Goal: Check status

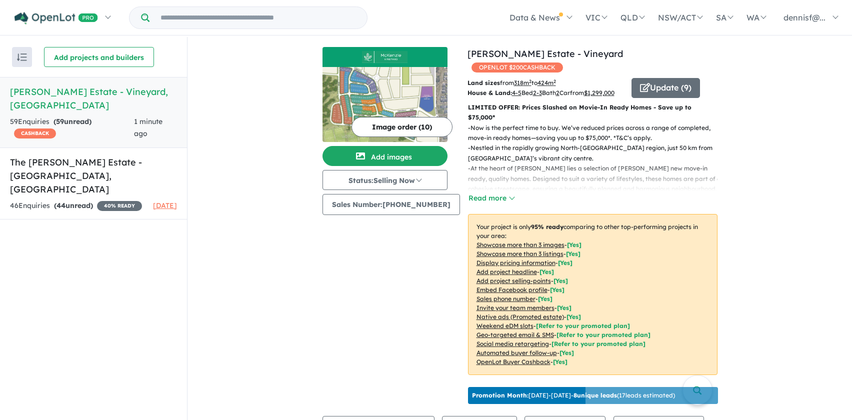
scroll to position [200, 0]
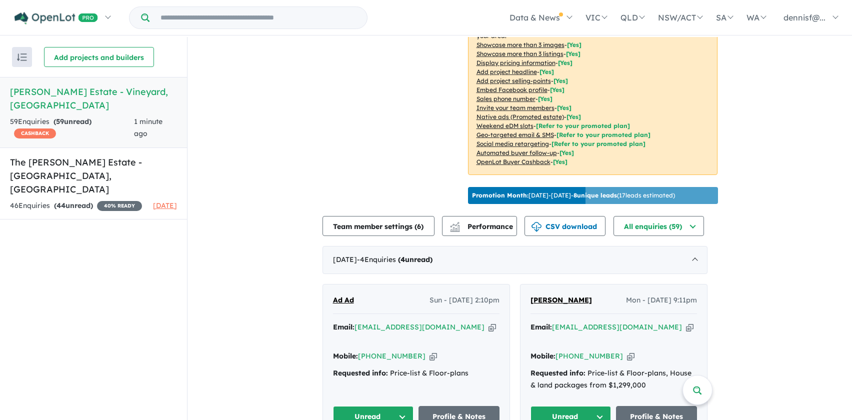
click at [264, 241] on div "View 2 projects in your account [PERSON_NAME] Estate - Vineyard OPENLOT $ 200 C…" at bounding box center [519, 342] width 664 height 1011
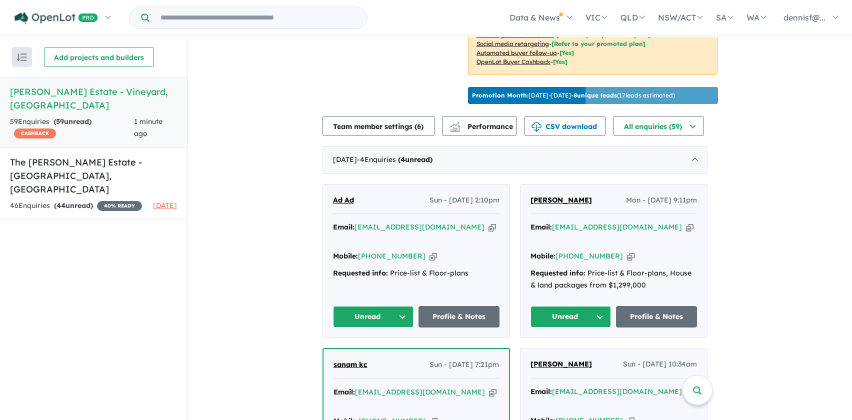
click at [371, 310] on button "Unread" at bounding box center [373, 316] width 81 height 21
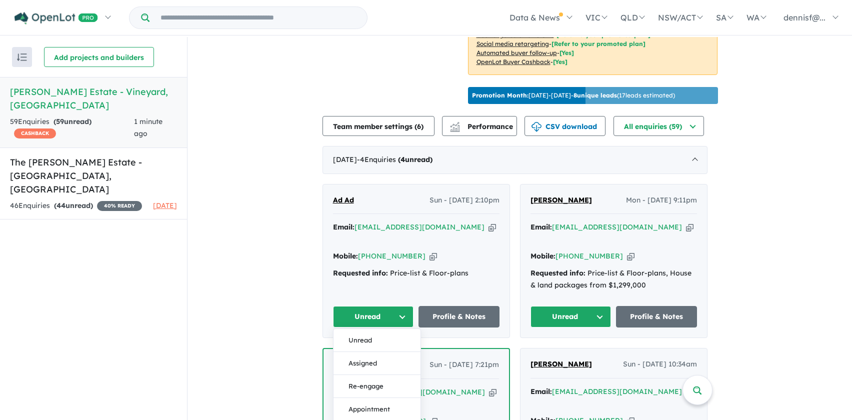
click at [371, 310] on button "Unread" at bounding box center [373, 316] width 81 height 21
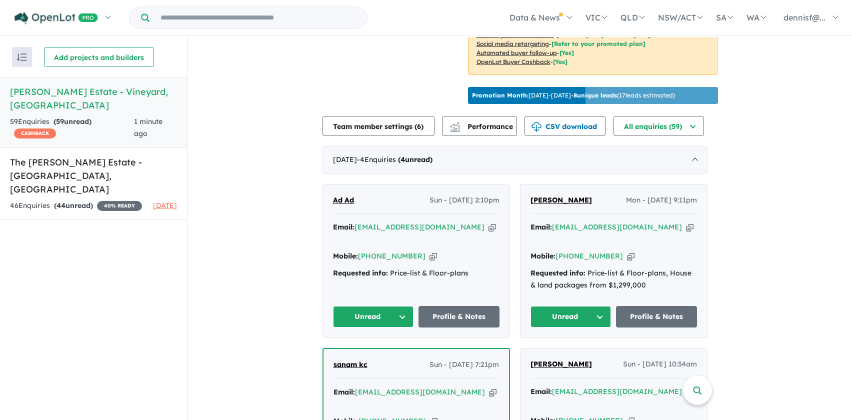
click at [371, 310] on button "Unread" at bounding box center [373, 316] width 81 height 21
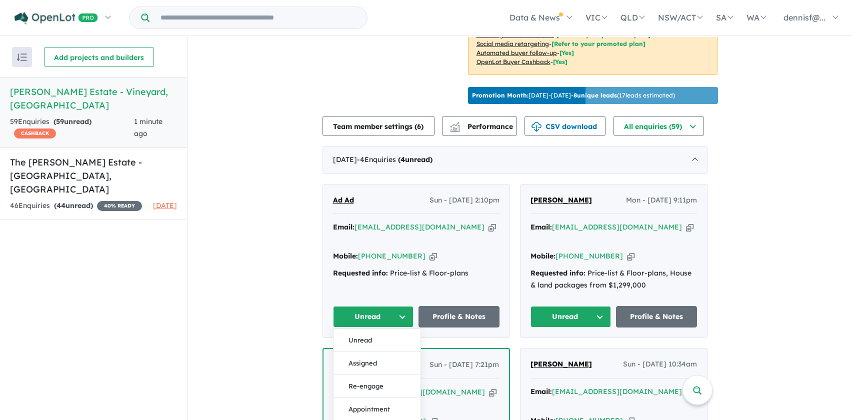
click at [371, 310] on button "Unread" at bounding box center [373, 316] width 81 height 21
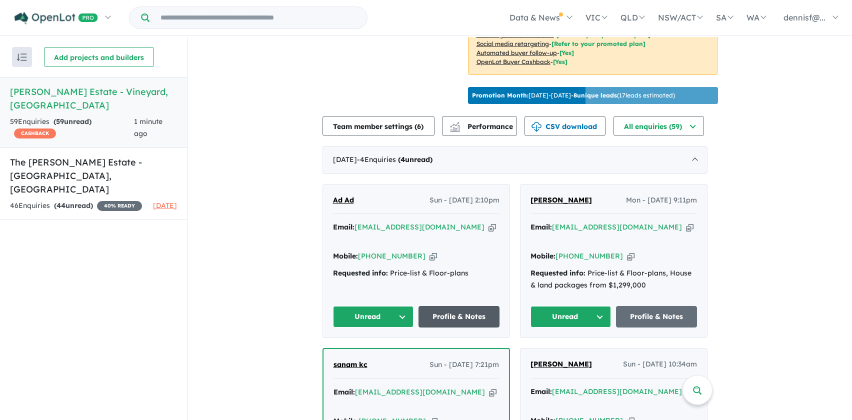
click at [443, 308] on link "Profile & Notes" at bounding box center [458, 316] width 81 height 21
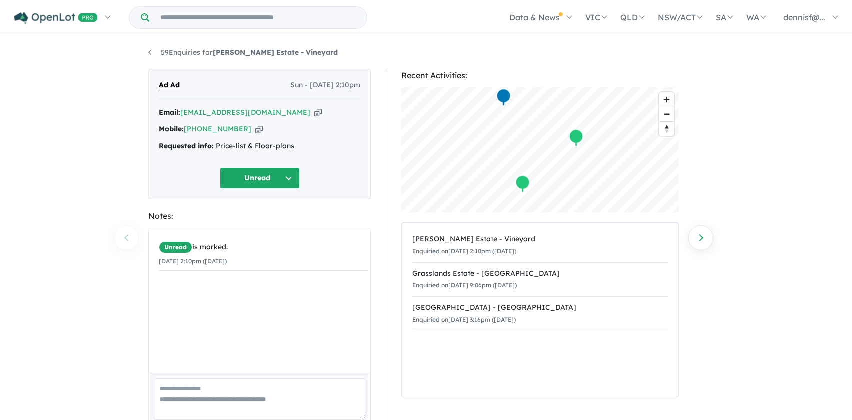
click at [257, 176] on button "Unread" at bounding box center [260, 177] width 80 height 21
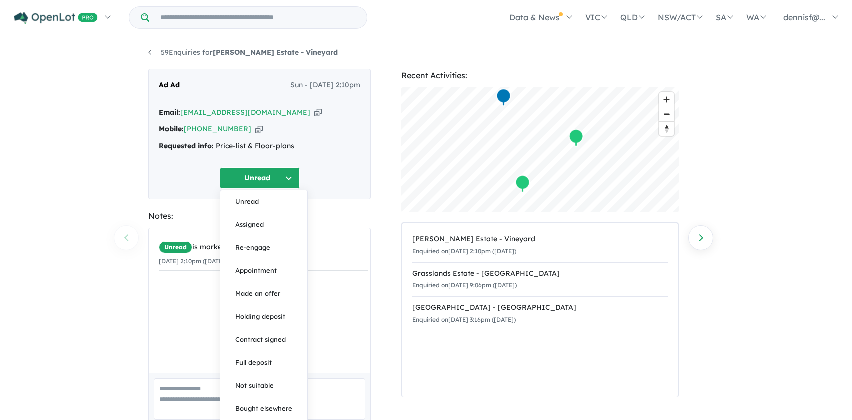
click at [257, 176] on button "Unread" at bounding box center [260, 177] width 80 height 21
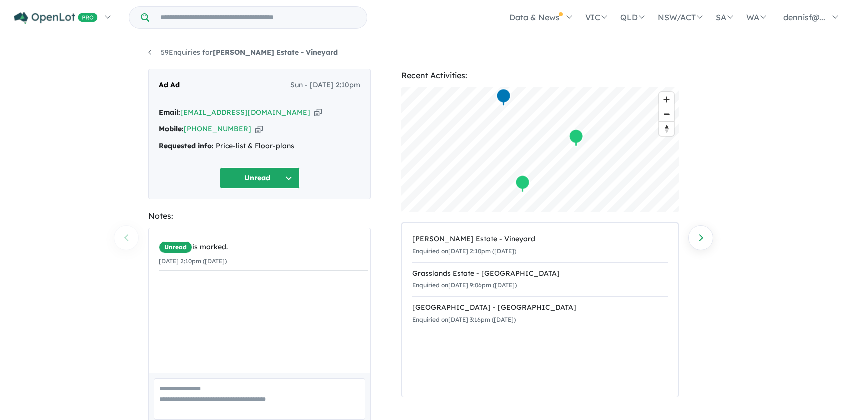
click at [744, 92] on div "59 Enquiries for McKenzie Estate - Vineyard Previous enquiry Next enquiry Ad Ad…" at bounding box center [426, 229] width 852 height 384
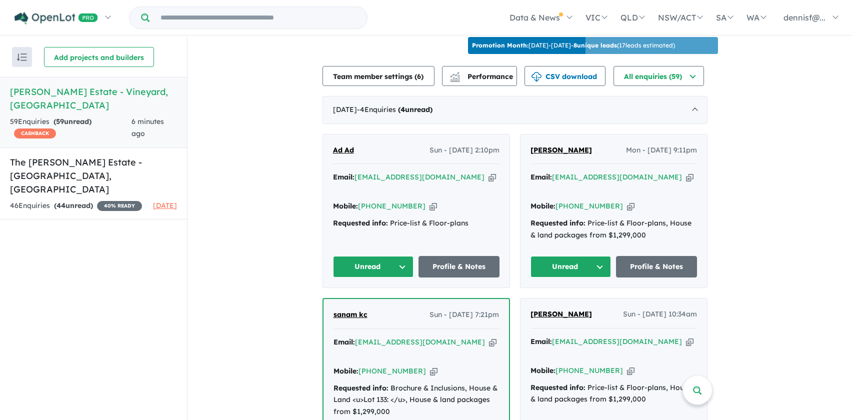
scroll to position [400, 0]
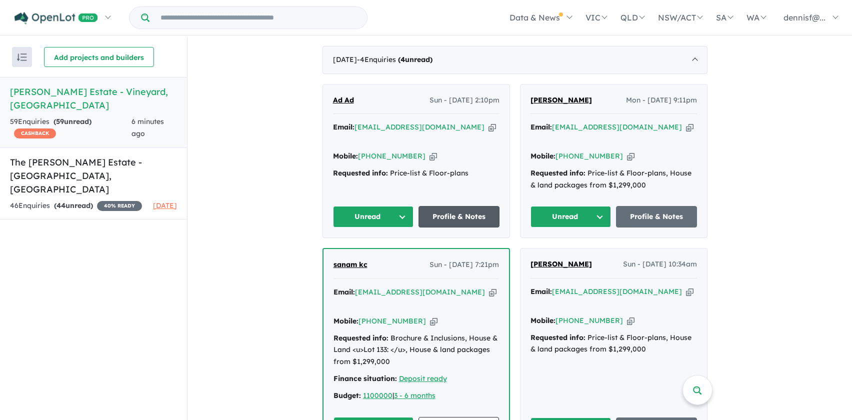
click at [448, 212] on link "Profile & Notes" at bounding box center [458, 216] width 81 height 21
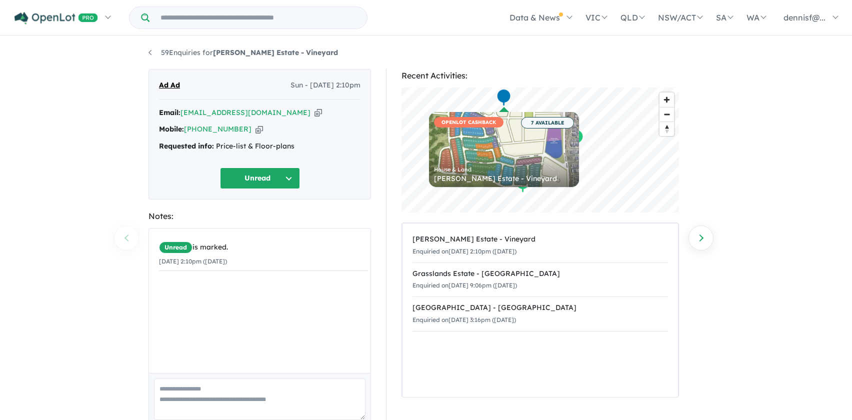
scroll to position [44, 0]
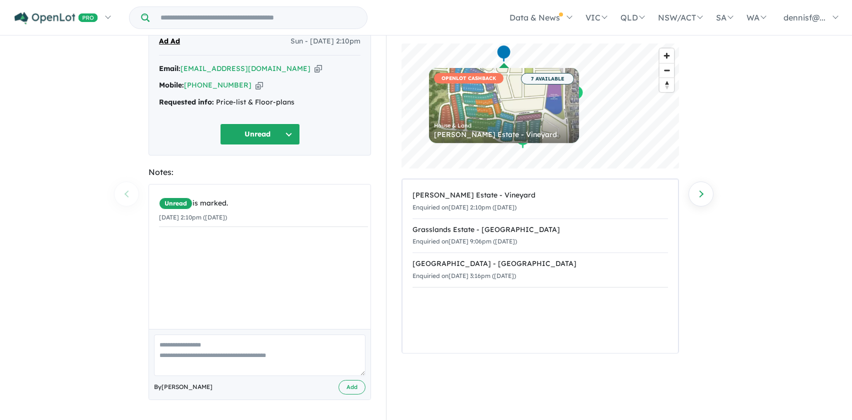
click at [261, 129] on button "Unread" at bounding box center [260, 133] width 80 height 21
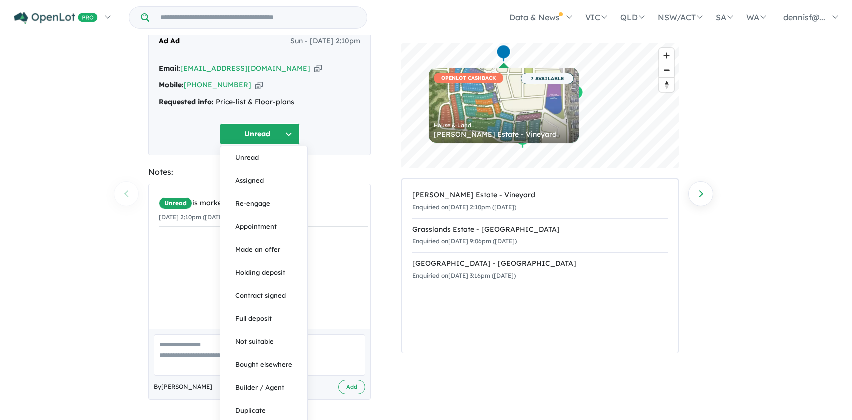
click at [261, 129] on button "Unread" at bounding box center [260, 133] width 80 height 21
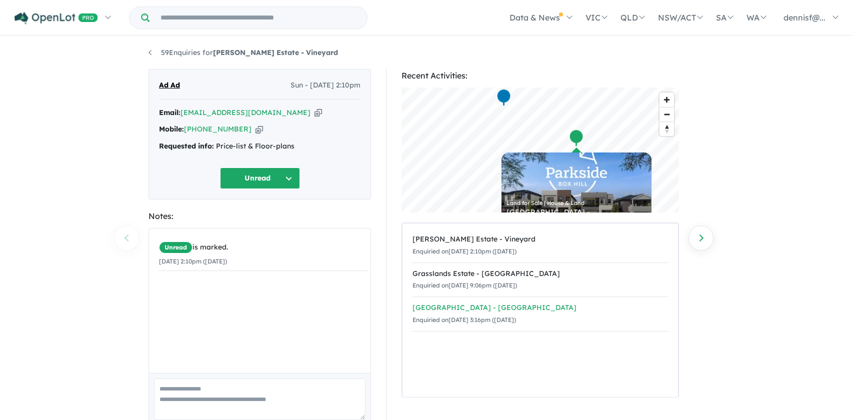
scroll to position [0, 0]
